Goal: Check status: Check status

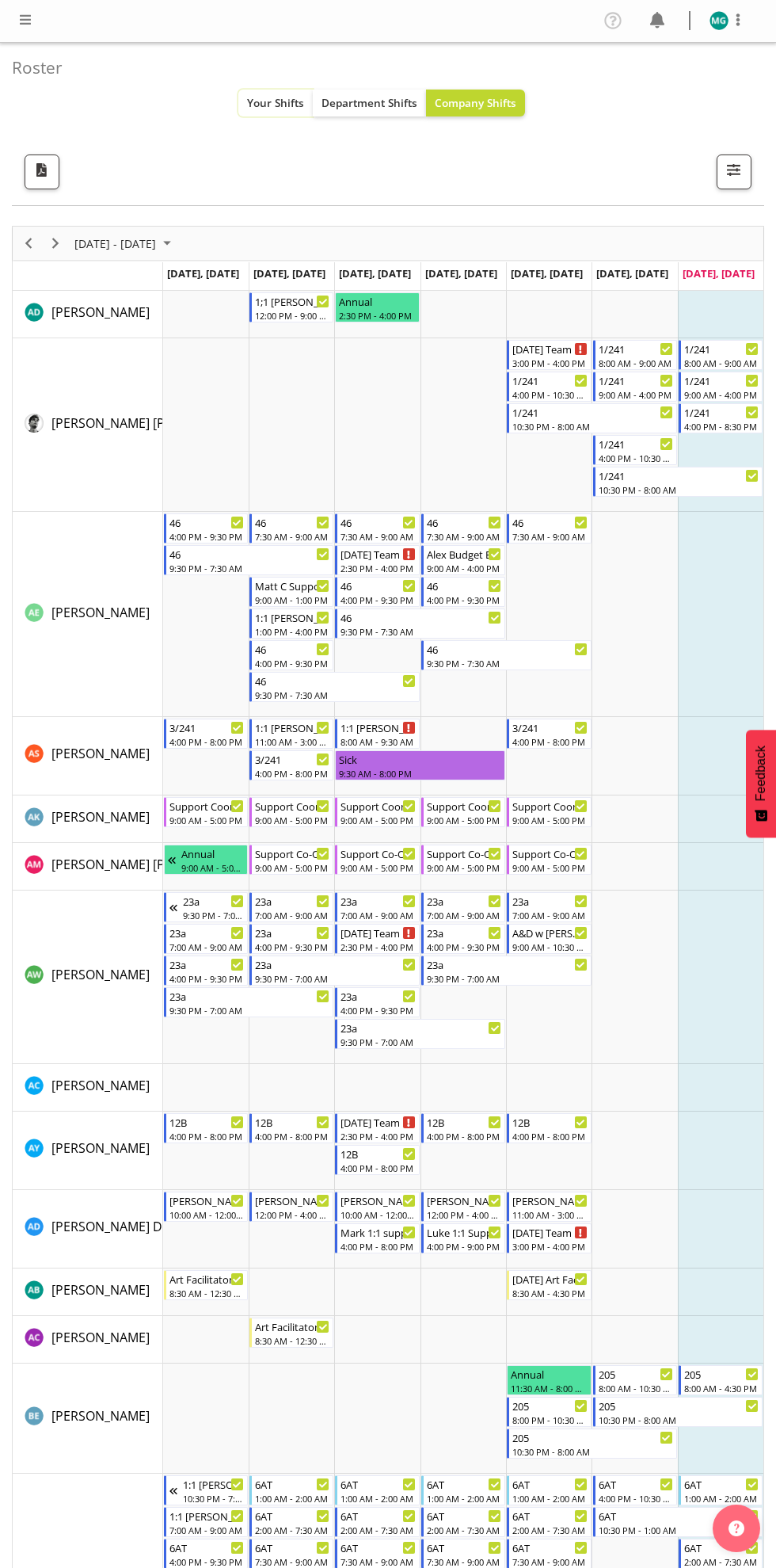
click at [266, 103] on span "Your Shifts" at bounding box center [276, 103] width 57 height 15
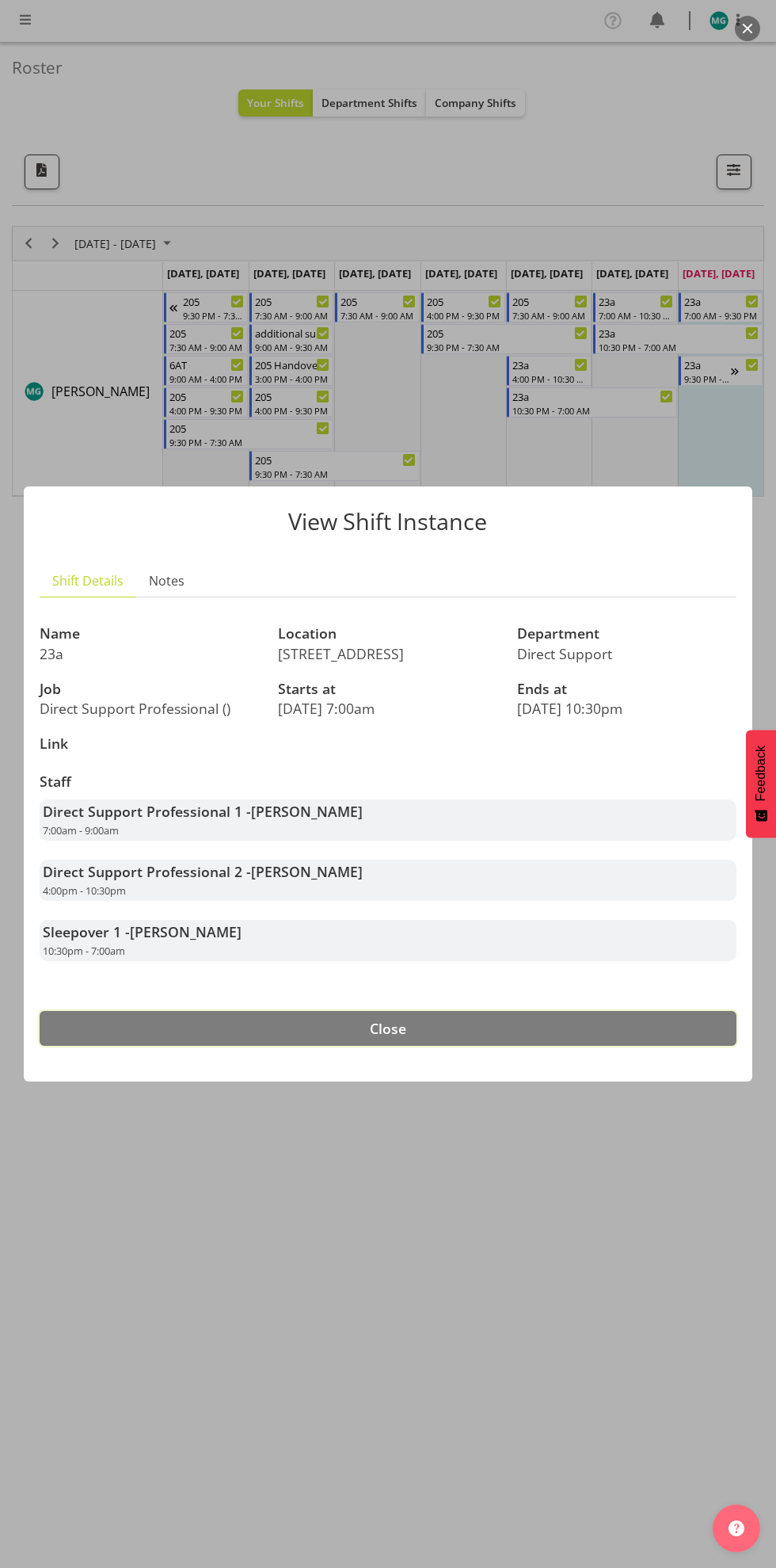
click at [433, 1039] on button "Close" at bounding box center [388, 1028] width 697 height 34
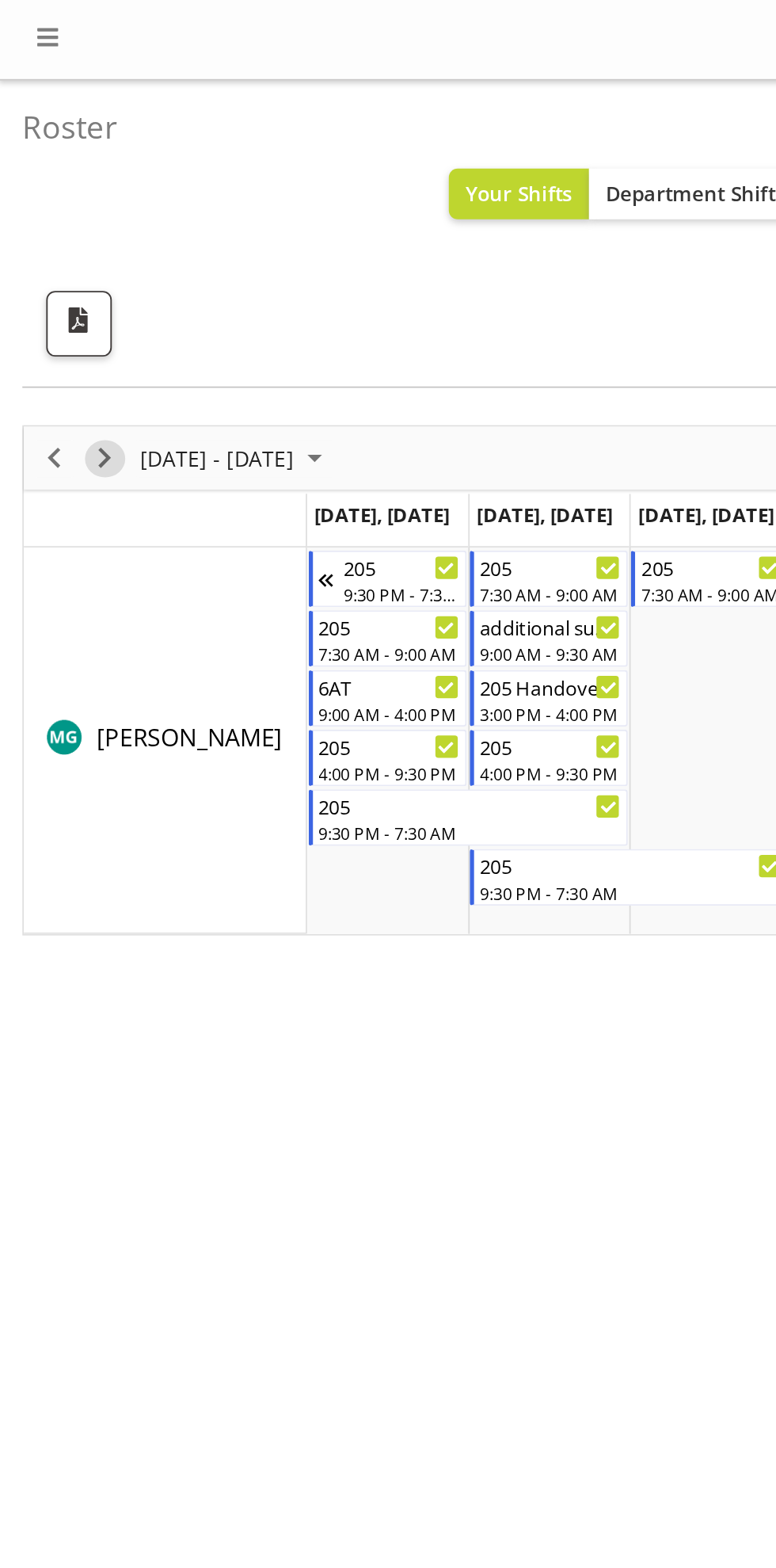
click at [55, 243] on span "Next" at bounding box center [55, 244] width 19 height 20
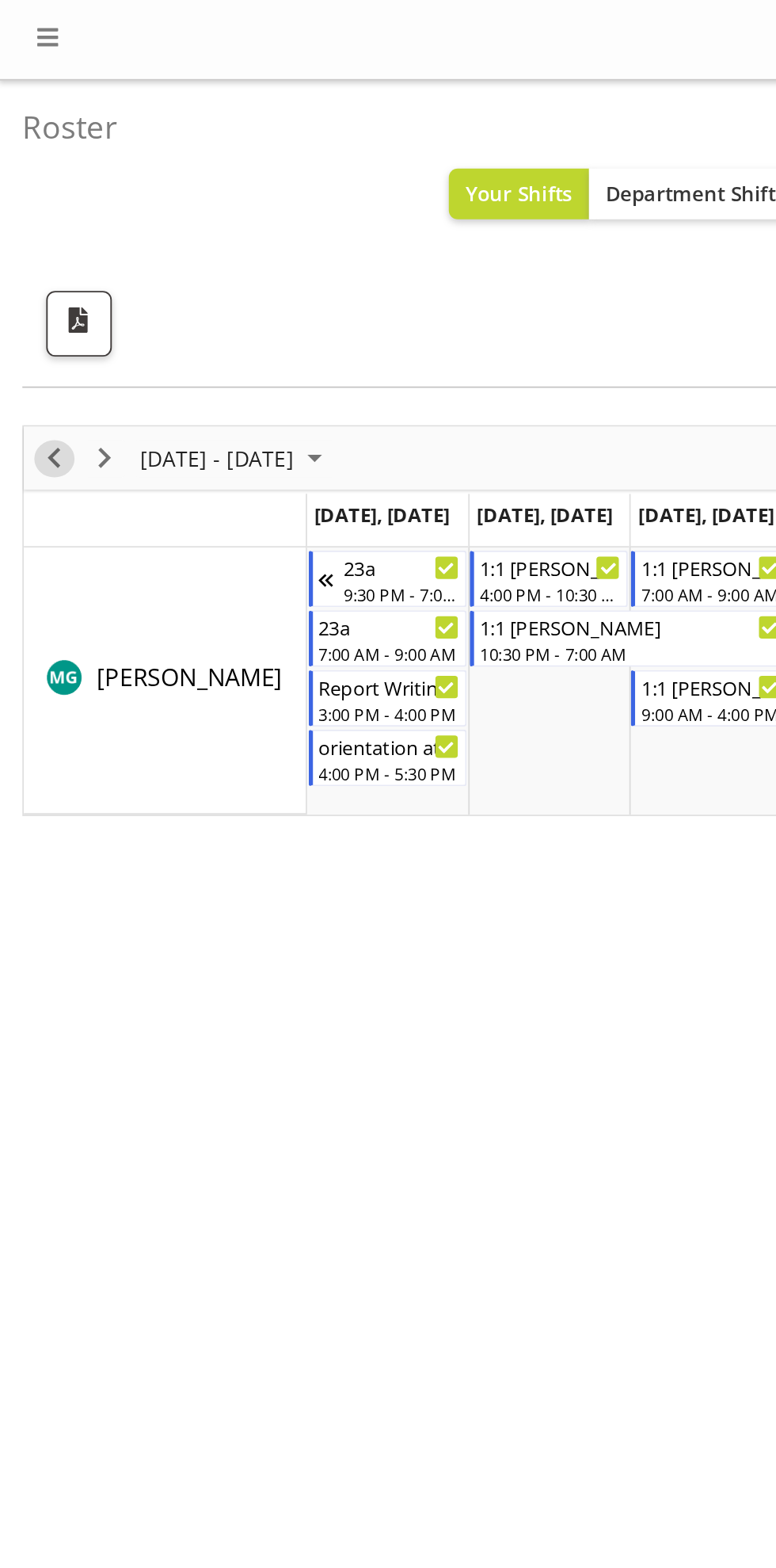
click at [33, 249] on span "Previous" at bounding box center [28, 244] width 19 height 20
